Goal: Use online tool/utility: Utilize a website feature to perform a specific function

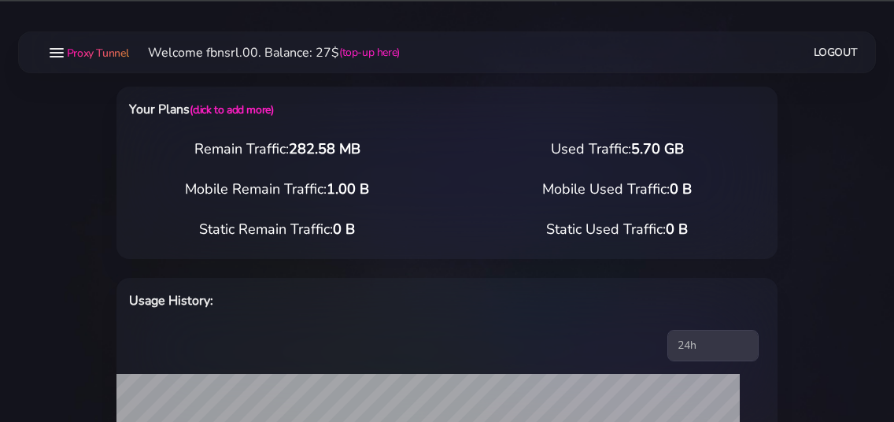
select select "static"
select select "IT"
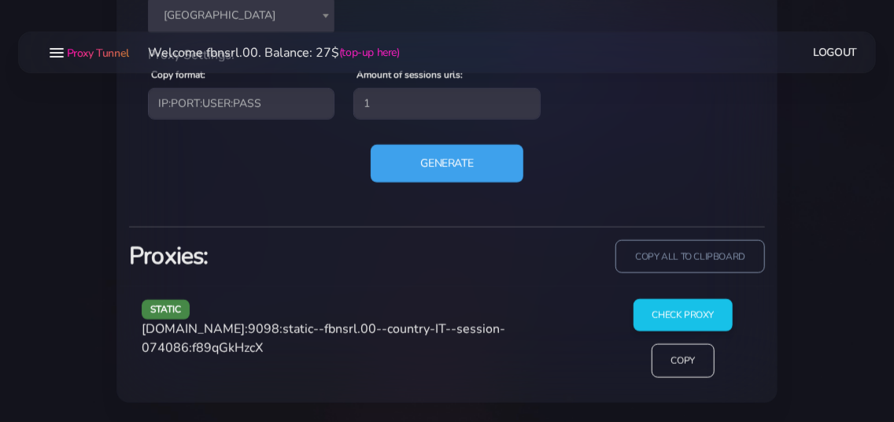
scroll to position [787, 0]
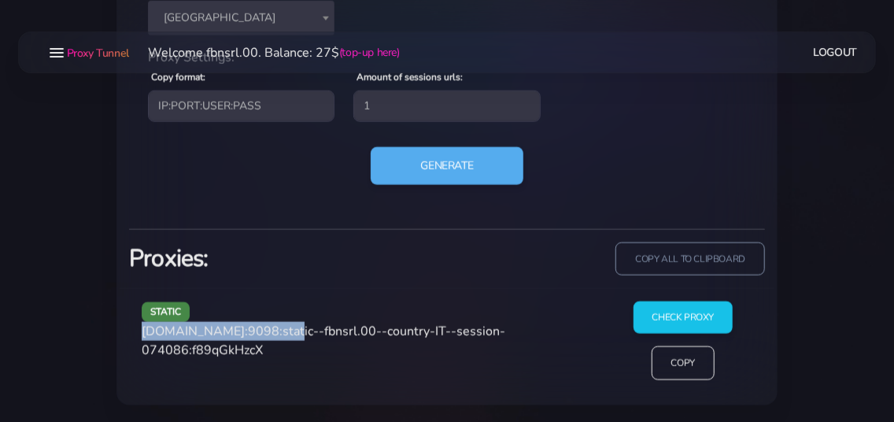
drag, startPoint x: 143, startPoint y: 331, endPoint x: 277, endPoint y: 331, distance: 133.8
click at [277, 331] on span "[DOMAIN_NAME]:9098:static--fbnsrl.00--country-IT--session-074086:f89qGkHzcX" at bounding box center [323, 341] width 363 height 36
copy span "[DOMAIN_NAME]:9098"
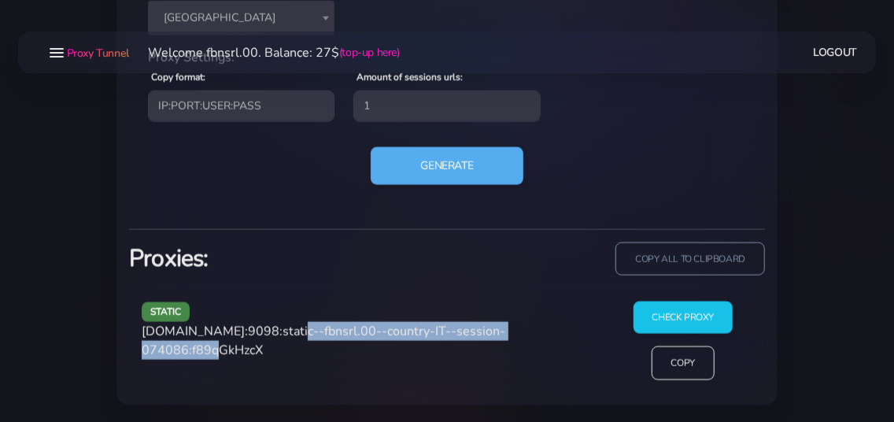
drag, startPoint x: 284, startPoint y: 329, endPoint x: 231, endPoint y: 358, distance: 60.9
click at [231, 358] on div "static [DOMAIN_NAME]:9098:static--fbnsrl.00--country-IT--session-074086:f89qGkH…" at bounding box center [368, 346] width 472 height 91
copy span "static--fbnsrl.00--country-IT--session-074086"
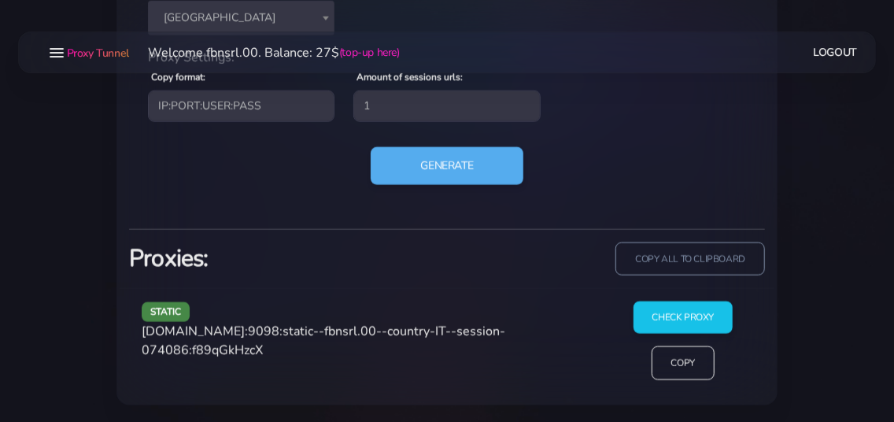
click at [279, 343] on span "[DOMAIN_NAME]:9098:static--fbnsrl.00--country-IT--session-074086:f89qGkHzcX" at bounding box center [323, 341] width 363 height 36
copy span "f89qGkHzcX"
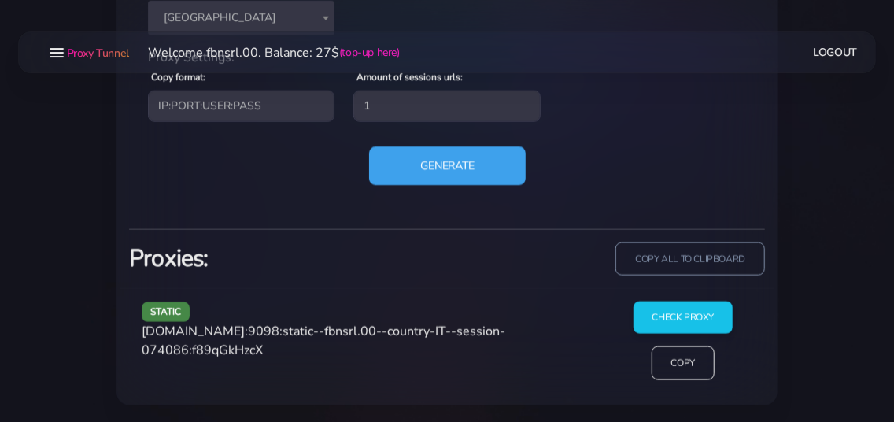
click at [424, 167] on button "Generate" at bounding box center [447, 165] width 157 height 39
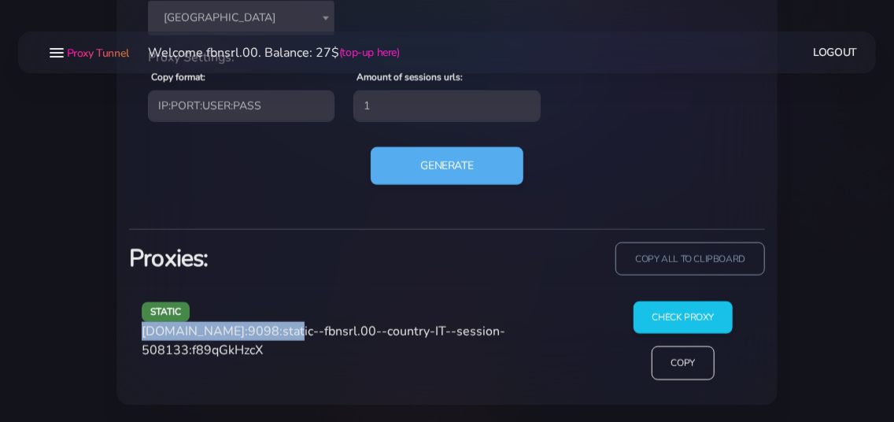
drag, startPoint x: 144, startPoint y: 334, endPoint x: 279, endPoint y: 336, distance: 135.3
click at [280, 337] on span "[DOMAIN_NAME]:9098:static--fbnsrl.00--country-IT--session-508133:f89qGkHzcX" at bounding box center [323, 341] width 363 height 36
copy span "[DOMAIN_NAME]:9098"
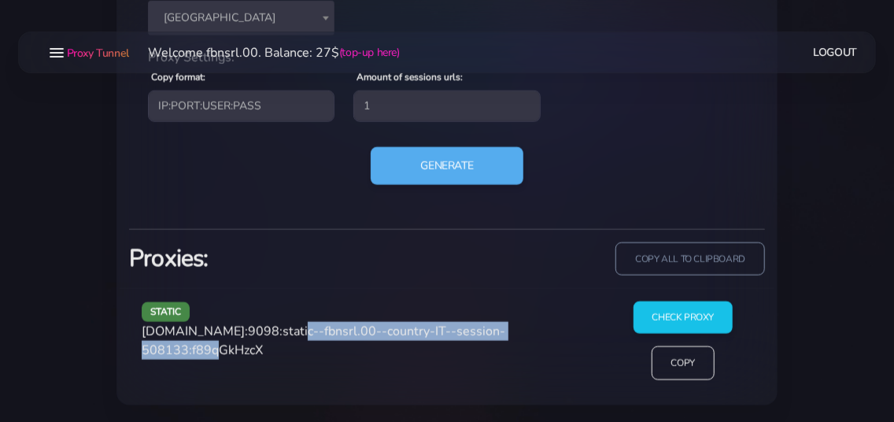
drag, startPoint x: 284, startPoint y: 330, endPoint x: 234, endPoint y: 358, distance: 57.1
click at [234, 358] on div "static [DOMAIN_NAME]:9098:static--fbnsrl.00--country-IT--session-508133:f89qGkH…" at bounding box center [368, 346] width 472 height 91
copy span "static--fbnsrl.00--country-IT--session-508133"
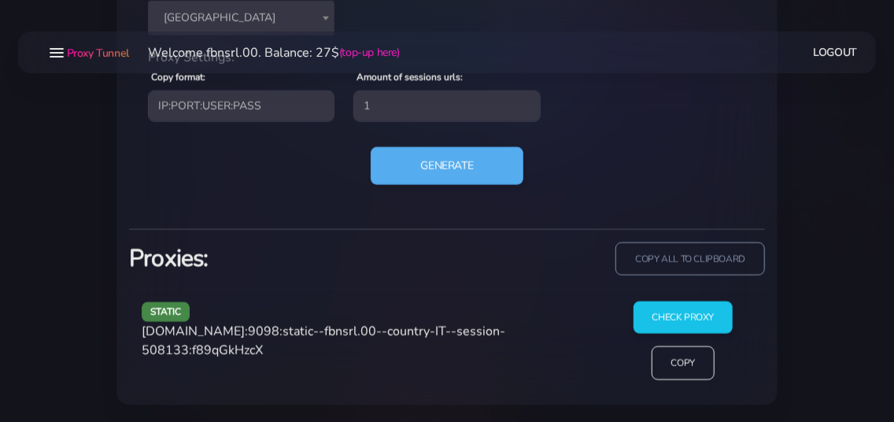
click at [274, 346] on span "[DOMAIN_NAME]:9098:static--fbnsrl.00--country-IT--session-508133:f89qGkHzcX" at bounding box center [323, 341] width 363 height 36
copy span "f89qGkHzcX"
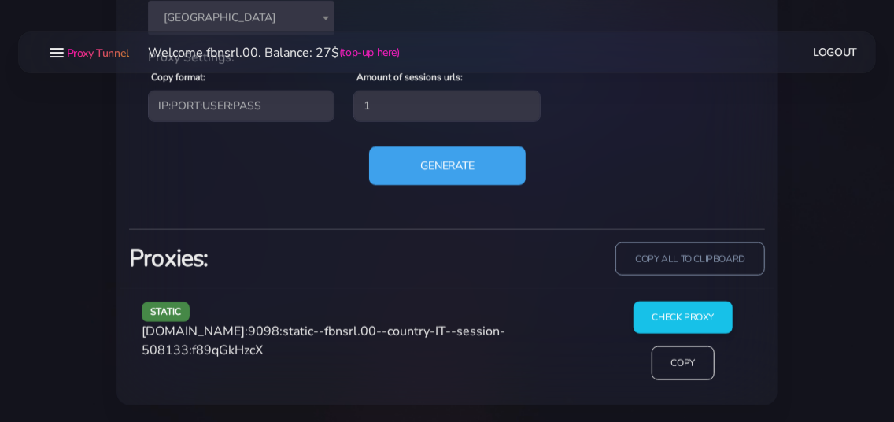
click at [432, 173] on button "Generate" at bounding box center [447, 165] width 157 height 39
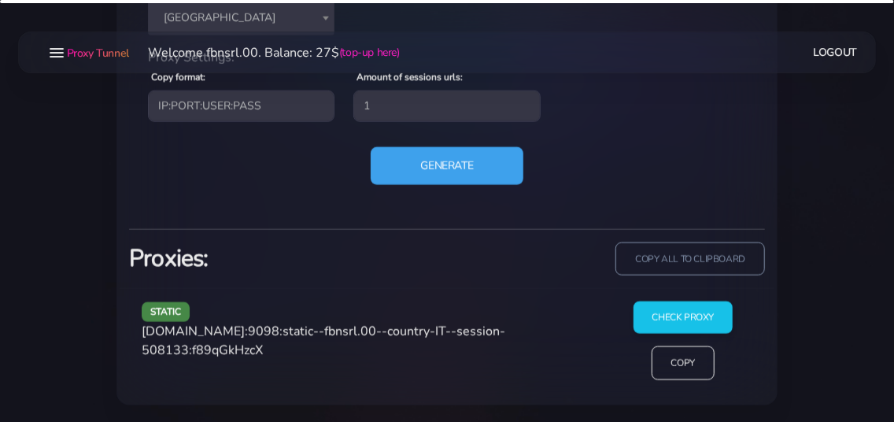
click at [371, 147] on button "Generate" at bounding box center [447, 166] width 153 height 38
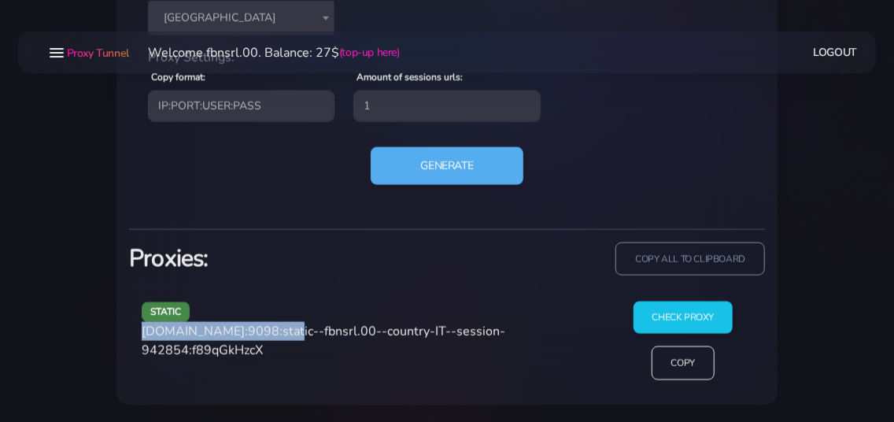
drag, startPoint x: 143, startPoint y: 332, endPoint x: 278, endPoint y: 330, distance: 134.6
click at [278, 330] on span "[DOMAIN_NAME]:9098:static--fbnsrl.00--country-IT--session-942854:f89qGkHzcX" at bounding box center [323, 341] width 363 height 36
copy span "[DOMAIN_NAME]:9098"
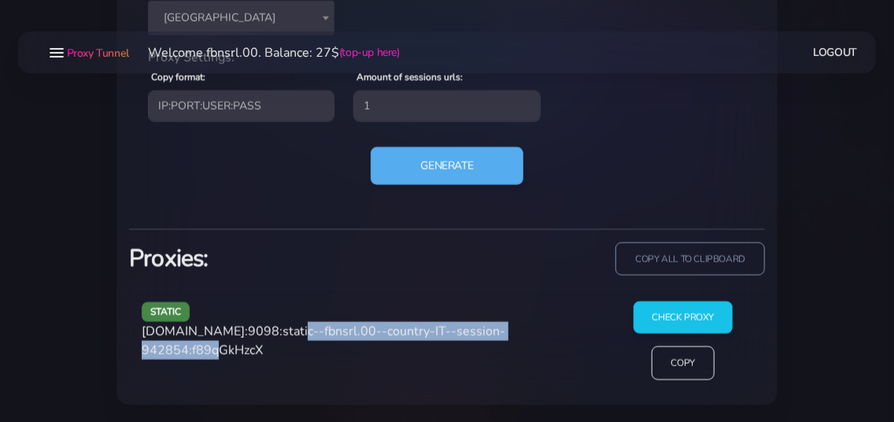
drag, startPoint x: 285, startPoint y: 330, endPoint x: 233, endPoint y: 359, distance: 59.5
click at [233, 359] on div "static [DOMAIN_NAME]:9098:static--fbnsrl.00--country-IT--session-942854:f89qGkH…" at bounding box center [368, 346] width 472 height 91
copy span "static--fbnsrl.00--country-IT--session-942854"
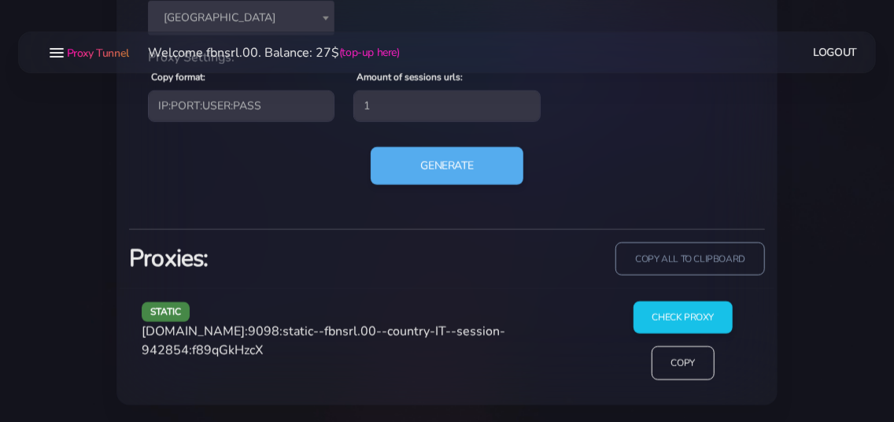
click at [279, 345] on span "[DOMAIN_NAME]:9098:static--fbnsrl.00--country-IT--session-942854:f89qGkHzcX" at bounding box center [323, 341] width 363 height 36
copy span "f89qGkHzcX"
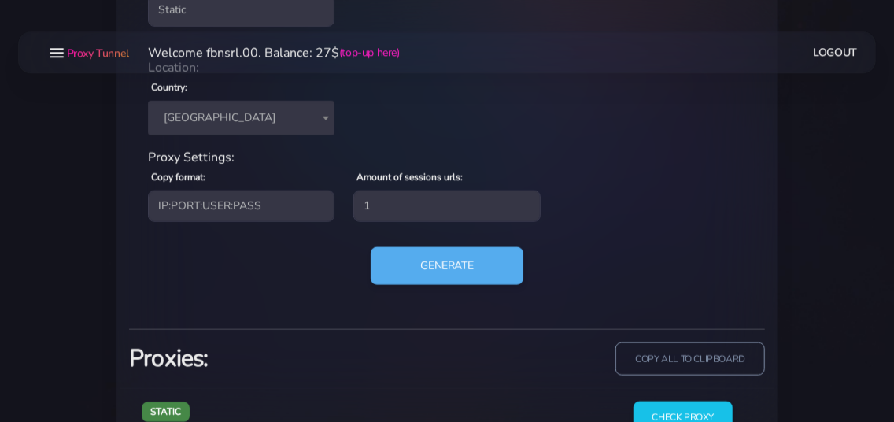
scroll to position [617, 0]
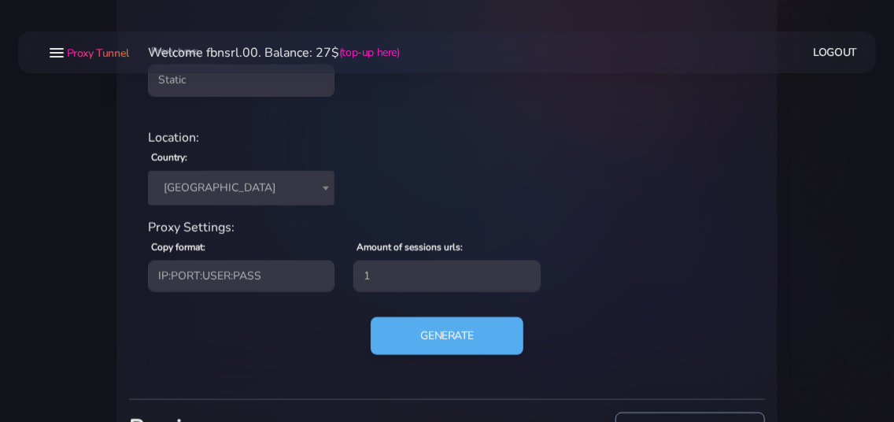
click at [232, 186] on span "[GEOGRAPHIC_DATA]" at bounding box center [241, 188] width 168 height 22
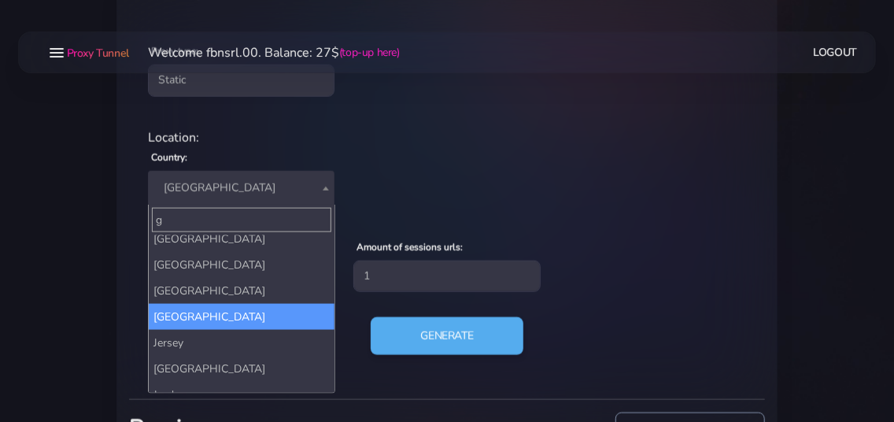
scroll to position [0, 0]
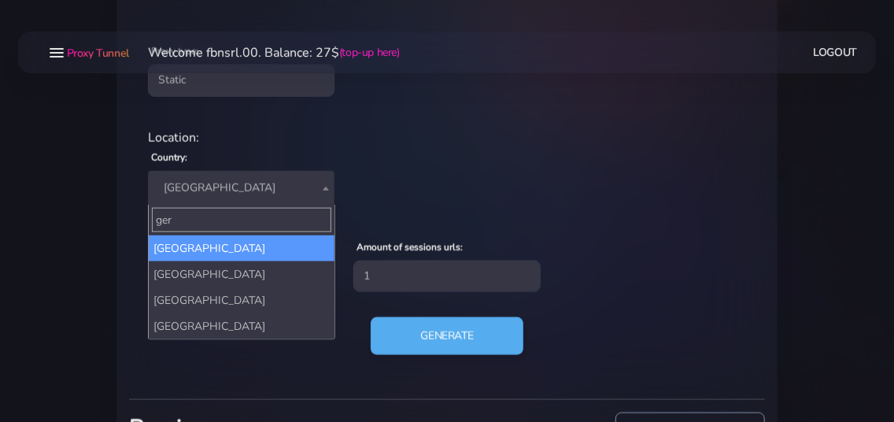
type input "ger"
select select "DE"
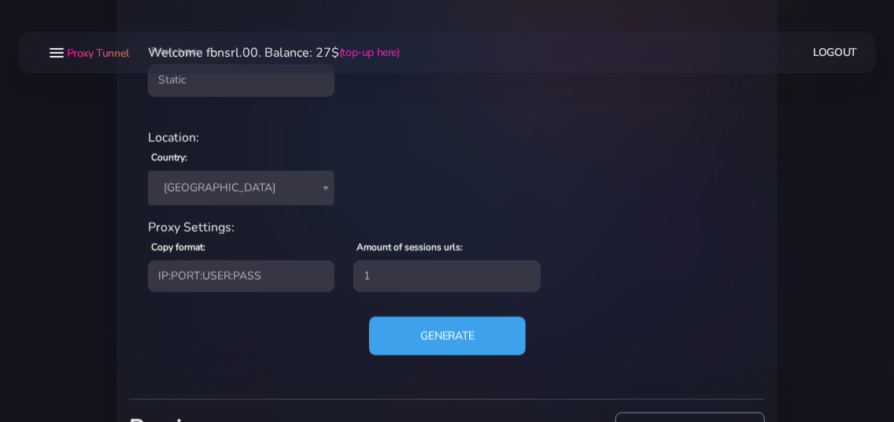
click at [422, 337] on button "Generate" at bounding box center [447, 335] width 157 height 39
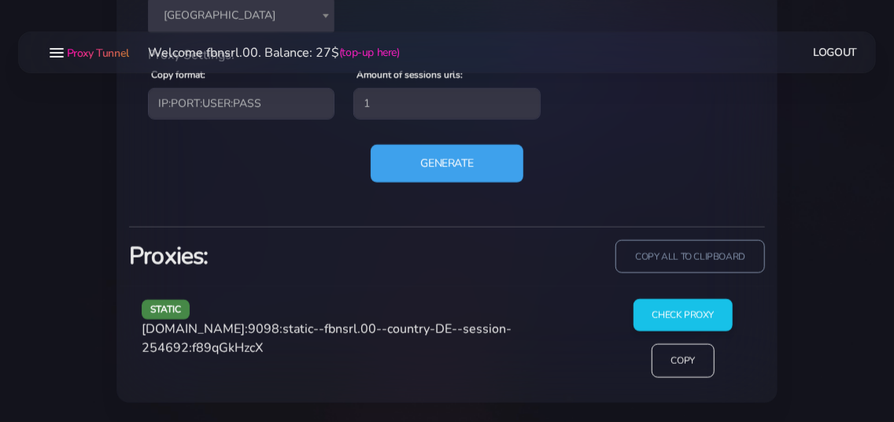
scroll to position [787, 0]
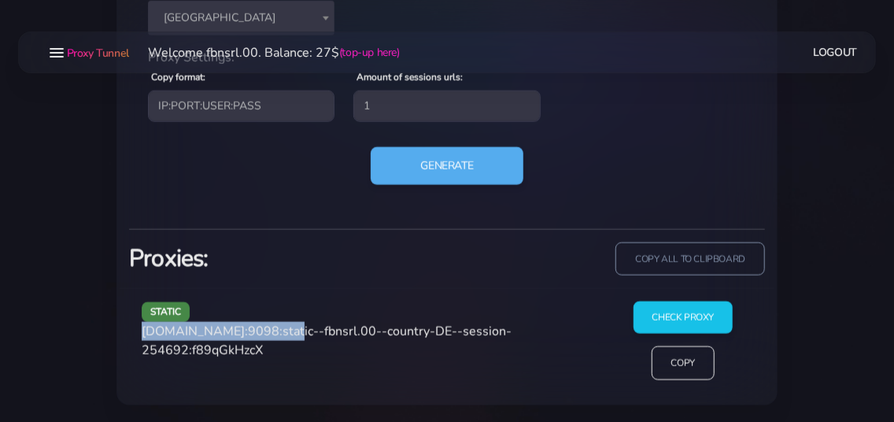
drag, startPoint x: 142, startPoint y: 333, endPoint x: 279, endPoint y: 333, distance: 136.1
click at [279, 333] on span "[DOMAIN_NAME]:9098:static--fbnsrl.00--country-DE--session-254692:f89qGkHzcX" at bounding box center [327, 341] width 370 height 36
copy span "[DOMAIN_NAME]:9098"
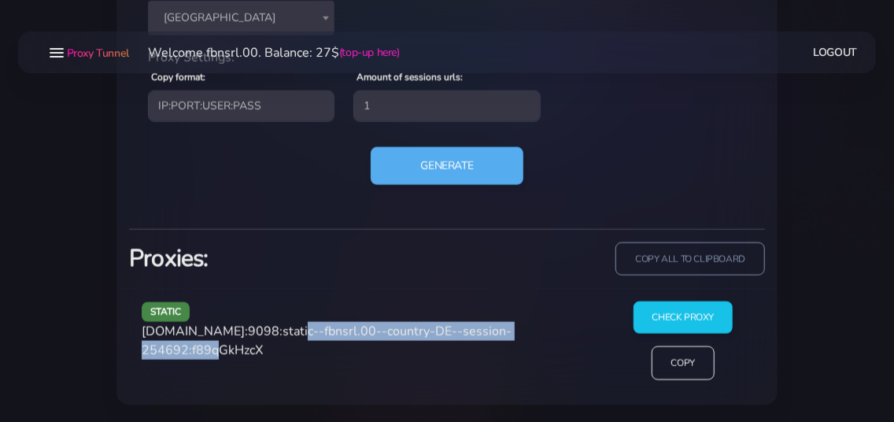
drag, startPoint x: 284, startPoint y: 329, endPoint x: 234, endPoint y: 356, distance: 56.3
click at [234, 356] on span "[DOMAIN_NAME]:9098:static--fbnsrl.00--country-DE--session-254692:f89qGkHzcX" at bounding box center [327, 341] width 370 height 36
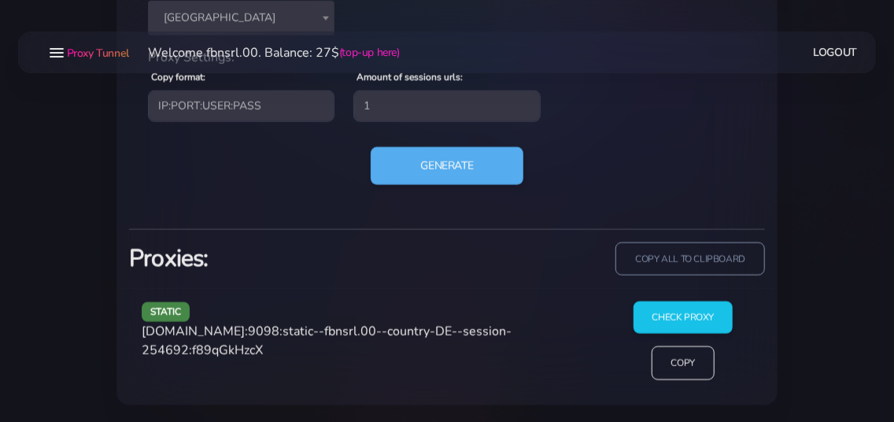
click at [260, 350] on span "[DOMAIN_NAME]:9098:static--fbnsrl.00--country-DE--session-254692:f89qGkHzcX" at bounding box center [327, 341] width 370 height 36
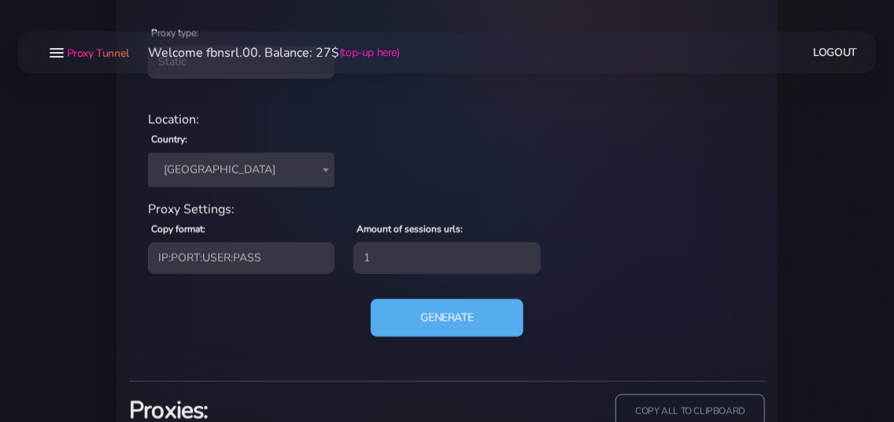
scroll to position [617, 0]
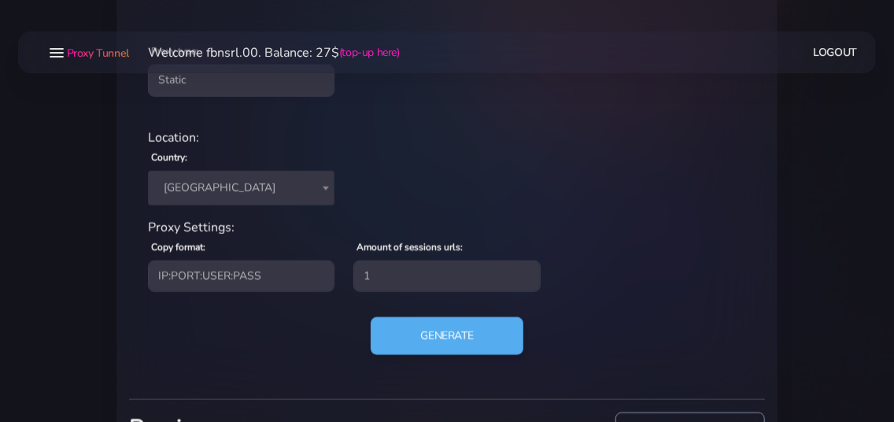
click at [232, 179] on span "[GEOGRAPHIC_DATA]" at bounding box center [241, 188] width 168 height 22
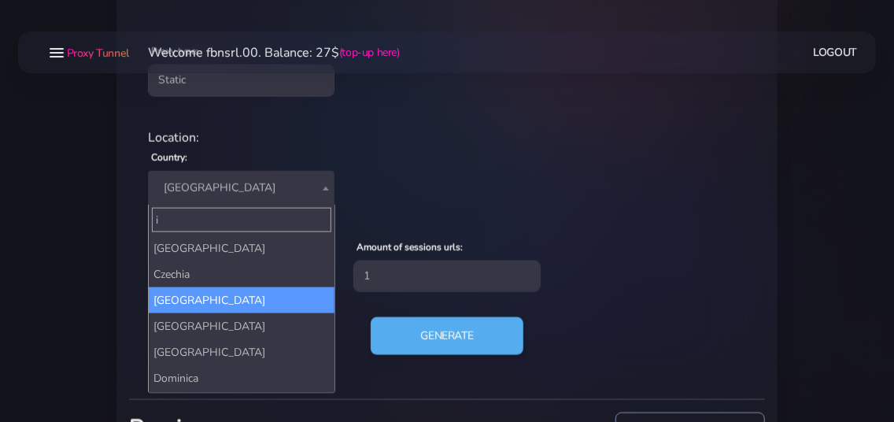
scroll to position [0, 0]
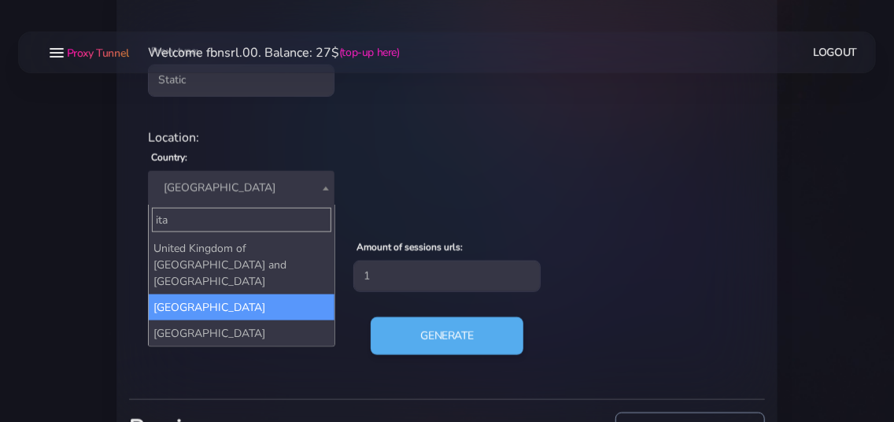
type input "ita"
select select "IT"
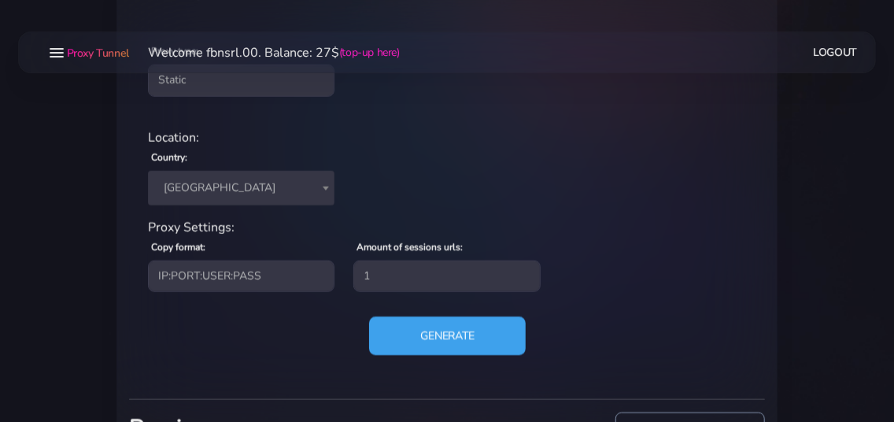
click at [448, 337] on button "Generate" at bounding box center [447, 335] width 157 height 39
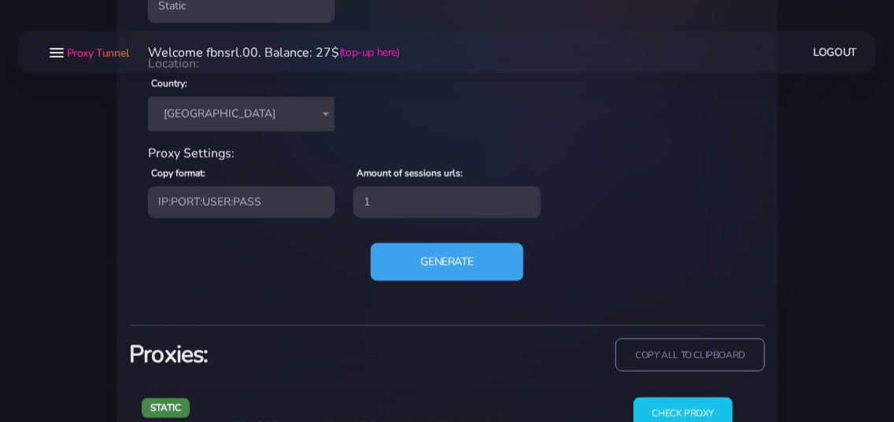
scroll to position [787, 0]
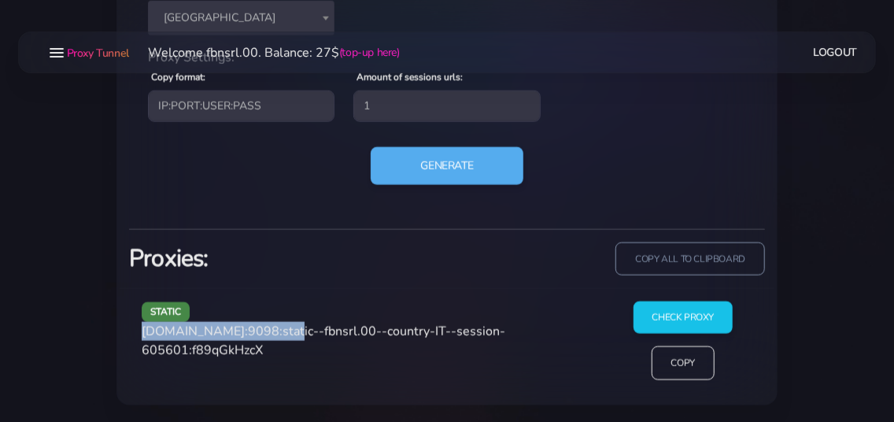
drag, startPoint x: 144, startPoint y: 331, endPoint x: 279, endPoint y: 327, distance: 134.6
click at [279, 327] on span "[DOMAIN_NAME]:9098:static--fbnsrl.00--country-IT--session-605601:f89qGkHzcX" at bounding box center [323, 341] width 363 height 36
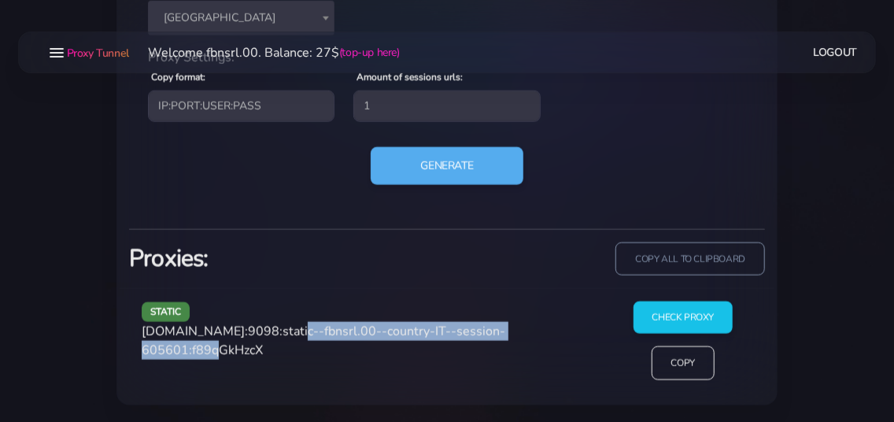
drag, startPoint x: 289, startPoint y: 331, endPoint x: 231, endPoint y: 351, distance: 61.5
click at [231, 351] on span "[DOMAIN_NAME]:9098:static--fbnsrl.00--country-IT--session-605601:f89qGkHzcX" at bounding box center [323, 341] width 363 height 36
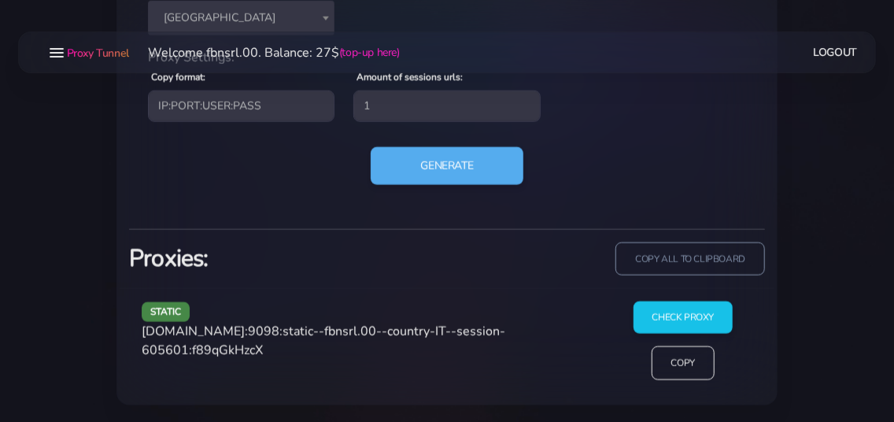
click at [279, 349] on span "[DOMAIN_NAME]:9098:static--fbnsrl.00--country-IT--session-605601:f89qGkHzcX" at bounding box center [323, 341] width 363 height 36
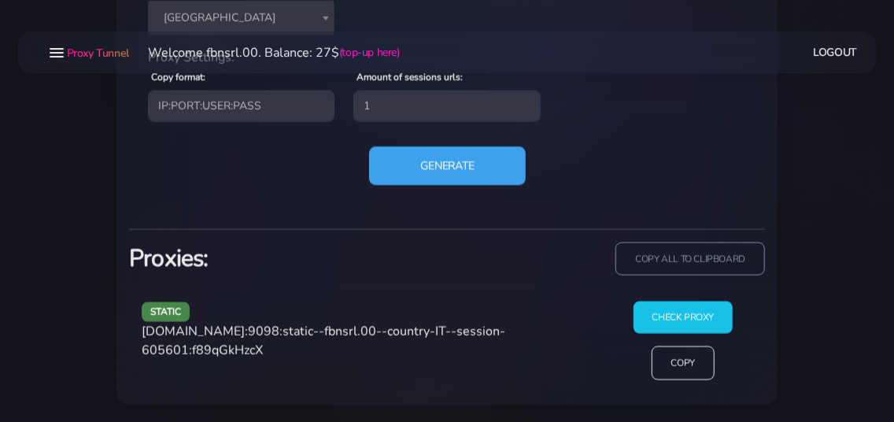
click at [436, 164] on button "Generate" at bounding box center [447, 165] width 157 height 39
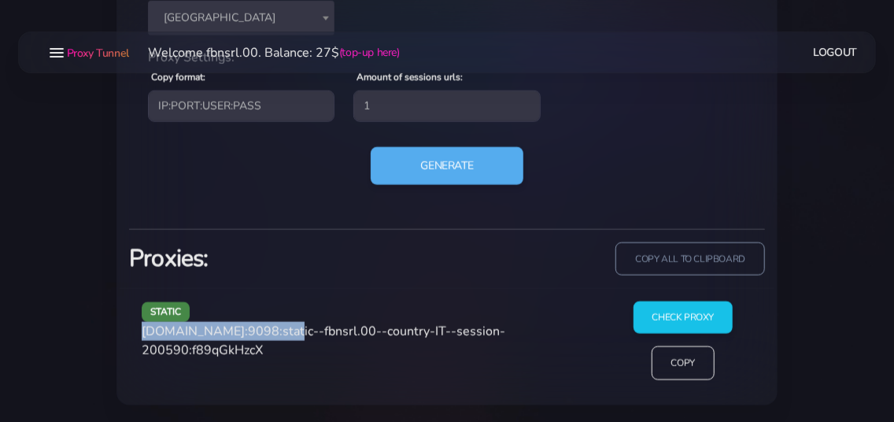
drag, startPoint x: 143, startPoint y: 330, endPoint x: 280, endPoint y: 335, distance: 137.0
click at [280, 335] on span "[DOMAIN_NAME]:9098:static--fbnsrl.00--country-IT--session-200590:f89qGkHzcX" at bounding box center [323, 341] width 363 height 36
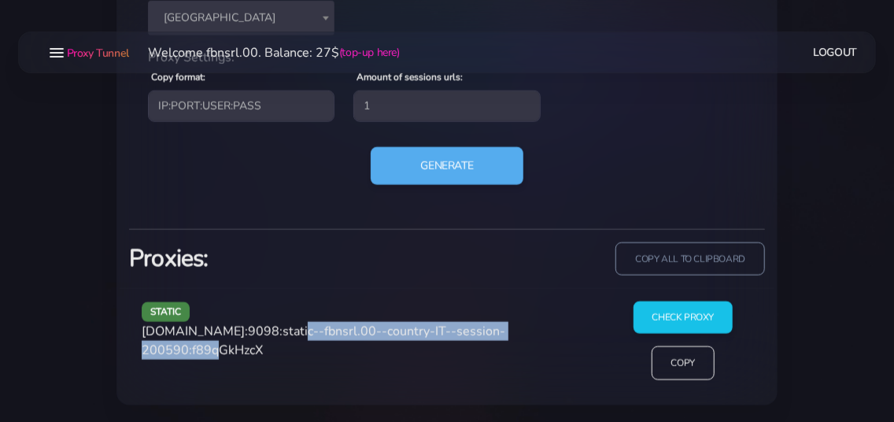
drag, startPoint x: 285, startPoint y: 330, endPoint x: 233, endPoint y: 358, distance: 58.8
click at [233, 358] on div "static [DOMAIN_NAME]:9098:static--fbnsrl.00--country-IT--session-200590:f89qGkH…" at bounding box center [368, 346] width 472 height 91
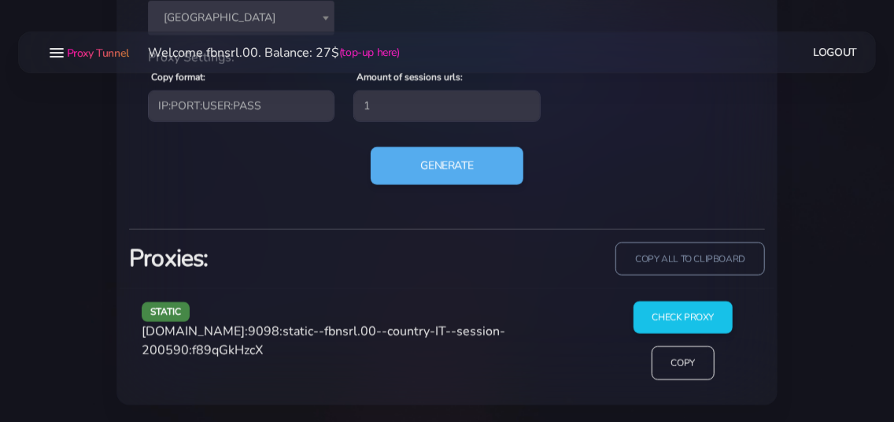
click at [249, 351] on span "[DOMAIN_NAME]:9098:static--fbnsrl.00--country-IT--session-200590:f89qGkHzcX" at bounding box center [323, 341] width 363 height 36
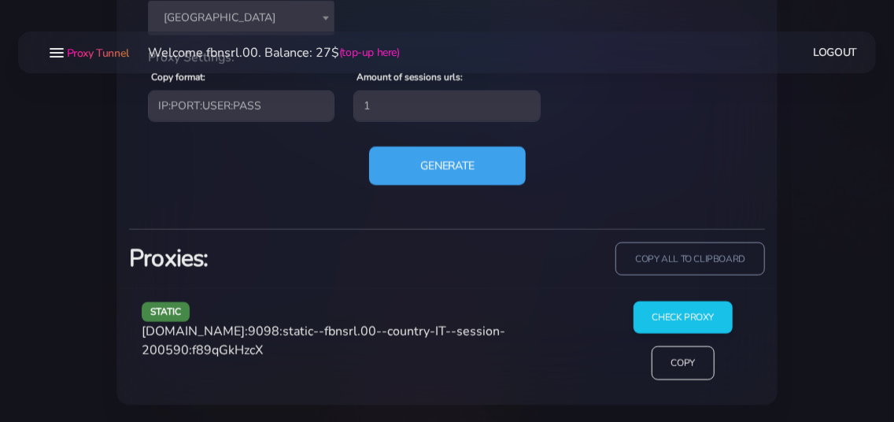
click at [409, 163] on button "Generate" at bounding box center [447, 165] width 157 height 39
click at [423, 166] on button "Generate" at bounding box center [447, 165] width 157 height 39
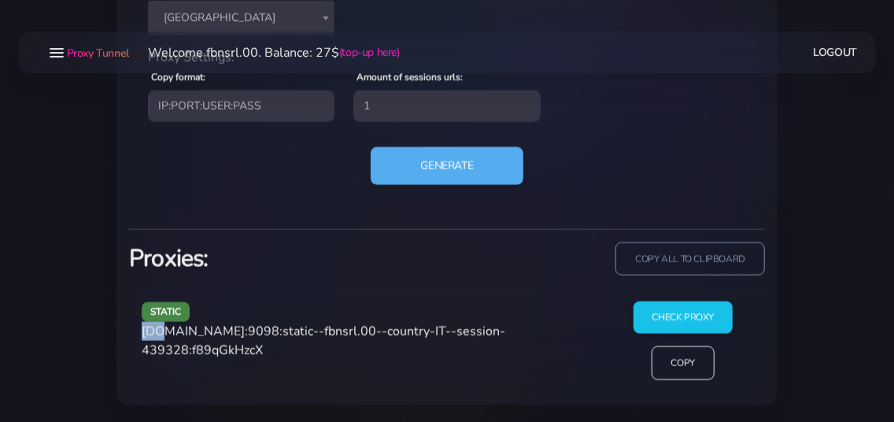
drag, startPoint x: 142, startPoint y: 331, endPoint x: 162, endPoint y: 331, distance: 20.5
click at [162, 331] on div "static [DOMAIN_NAME]:9098:static--fbnsrl.00--country-IT--session-439328:f89qGkH…" at bounding box center [368, 346] width 472 height 91
click at [165, 331] on span "[DOMAIN_NAME]:9098:static--fbnsrl.00--country-IT--session-439328:f89qGkHzcX" at bounding box center [323, 341] width 363 height 36
drag, startPoint x: 142, startPoint y: 332, endPoint x: 282, endPoint y: 334, distance: 139.3
click at [282, 334] on span "[DOMAIN_NAME]:9098:static--fbnsrl.00--country-IT--session-439328:f89qGkHzcX" at bounding box center [323, 341] width 363 height 36
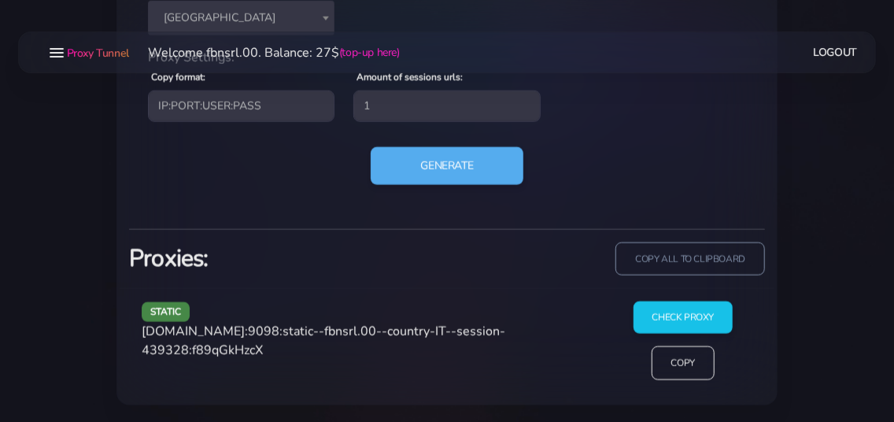
drag, startPoint x: 330, startPoint y: 366, endPoint x: 280, endPoint y: 334, distance: 59.8
click at [327, 362] on div "static [DOMAIN_NAME]:9098:static--fbnsrl.00--country-IT--session-439328:f89qGkH…" at bounding box center [368, 346] width 472 height 91
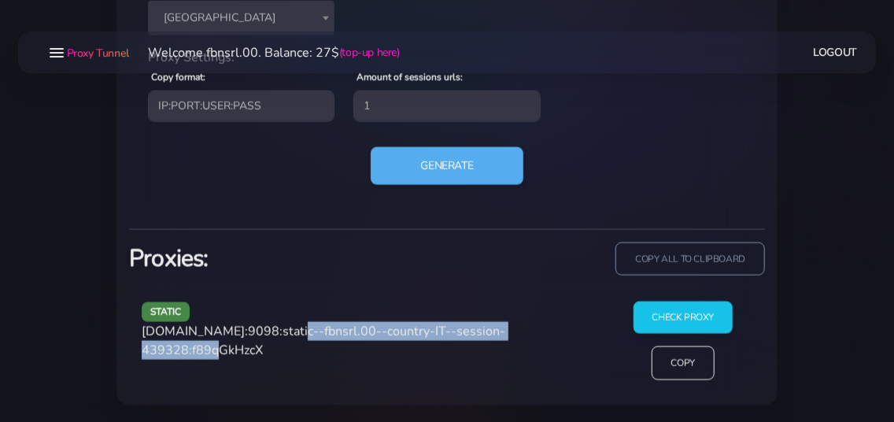
drag, startPoint x: 285, startPoint y: 328, endPoint x: 234, endPoint y: 349, distance: 54.4
click at [234, 349] on span "[DOMAIN_NAME]:9098:static--fbnsrl.00--country-IT--session-439328:f89qGkHzcX" at bounding box center [323, 341] width 363 height 36
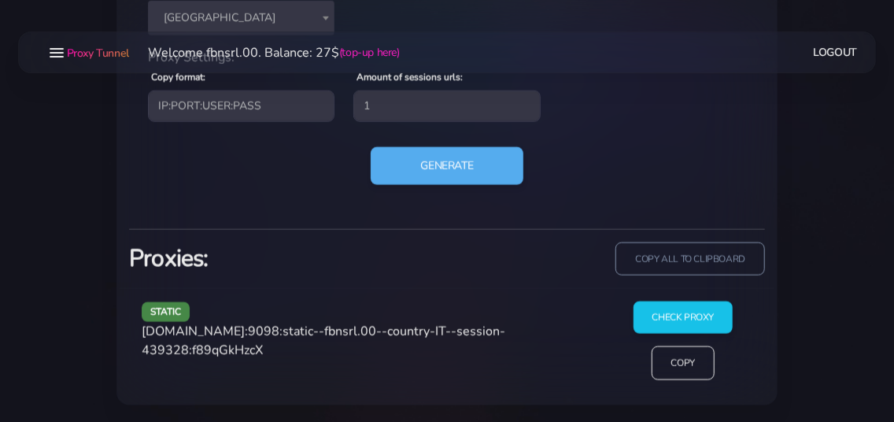
click at [249, 346] on span "[DOMAIN_NAME]:9098:static--fbnsrl.00--country-IT--session-439328:f89qGkHzcX" at bounding box center [323, 341] width 363 height 36
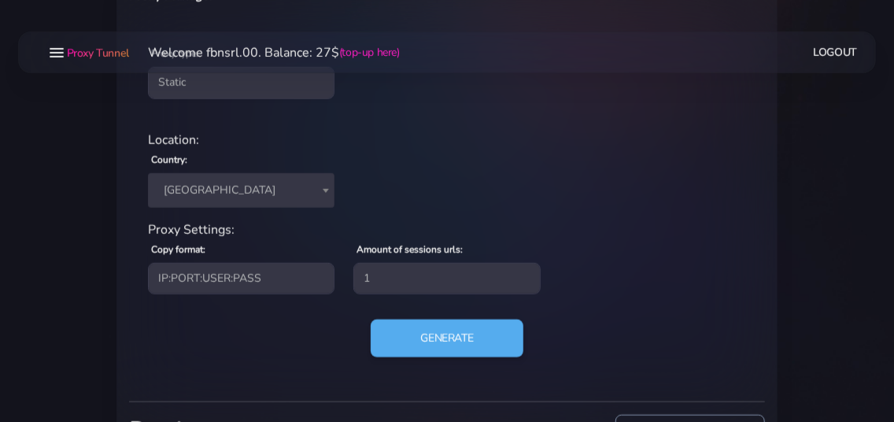
scroll to position [702, 0]
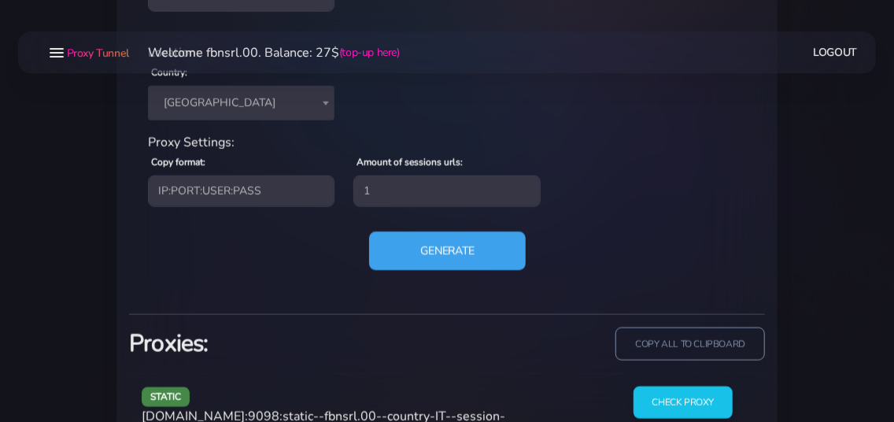
click at [428, 264] on button "Generate" at bounding box center [447, 250] width 157 height 39
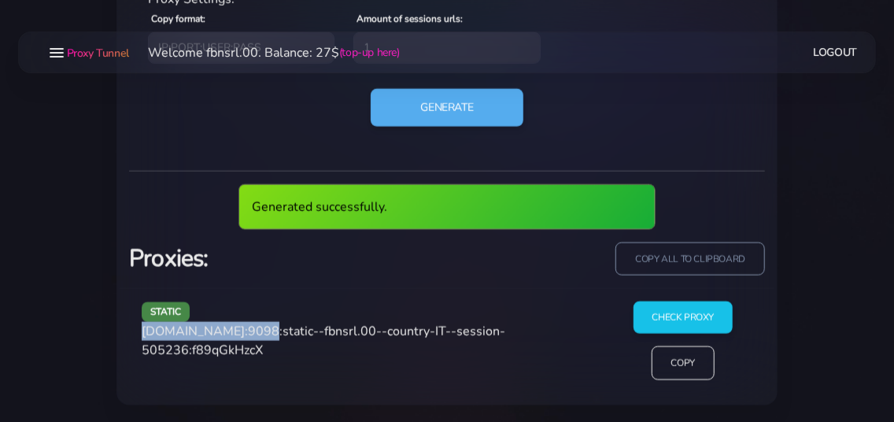
scroll to position [787, 0]
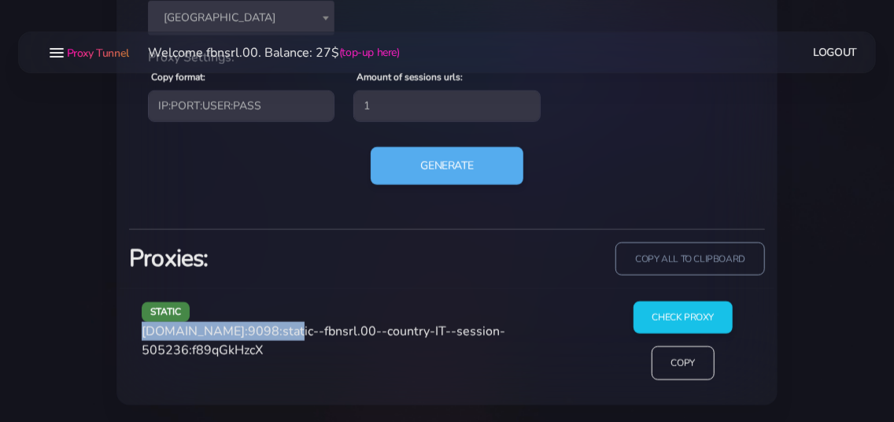
drag, startPoint x: 143, startPoint y: 330, endPoint x: 278, endPoint y: 333, distance: 134.6
click at [278, 333] on span "[DOMAIN_NAME]:9098:static--fbnsrl.00--country-IT--session-505236:f89qGkHzcX" at bounding box center [323, 341] width 363 height 36
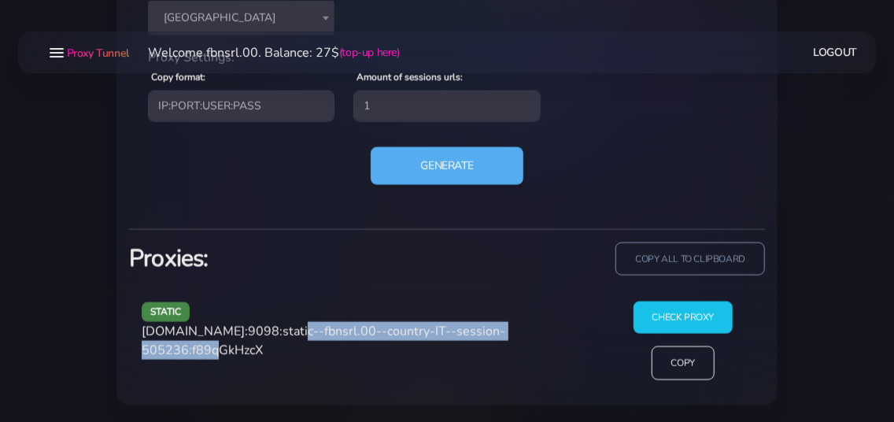
drag, startPoint x: 286, startPoint y: 330, endPoint x: 234, endPoint y: 360, distance: 60.3
click at [234, 360] on div "static [DOMAIN_NAME]:9098:static--fbnsrl.00--country-IT--session-505236:f89qGkH…" at bounding box center [368, 346] width 472 height 91
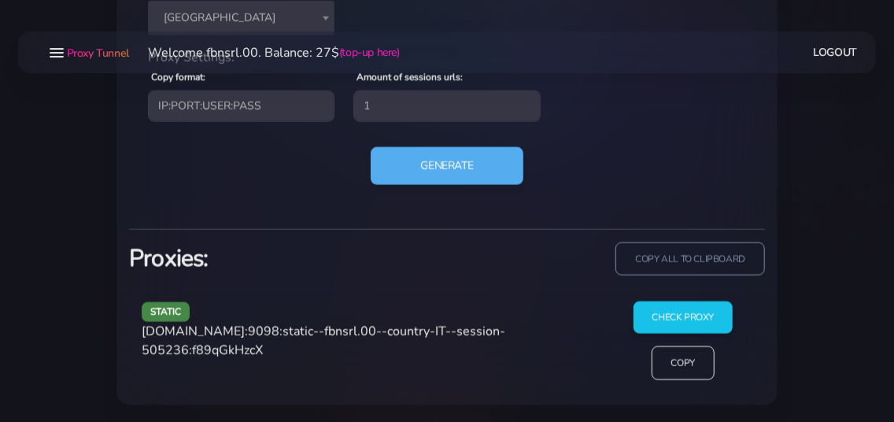
click at [275, 349] on span "[DOMAIN_NAME]:9098:static--fbnsrl.00--country-IT--session-505236:f89qGkHzcX" at bounding box center [323, 341] width 363 height 36
